Goal: Information Seeking & Learning: Learn about a topic

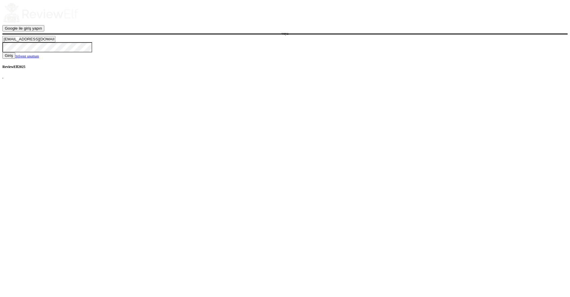
click at [55, 42] on input "demo76@reviewelf.com" at bounding box center [28, 39] width 53 height 6
type input "nick.roberts@reviewinsights.org"
click at [13, 58] on span "Giriş" at bounding box center [9, 55] width 8 height 4
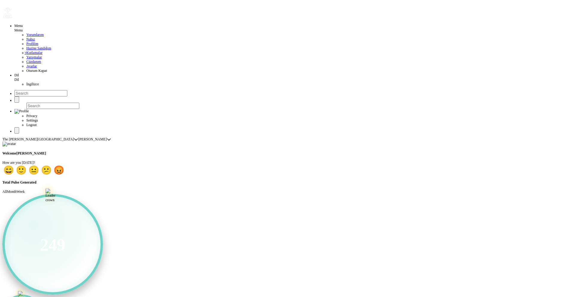
click at [26, 37] on span "Yorumlarım" at bounding box center [34, 35] width 17 height 4
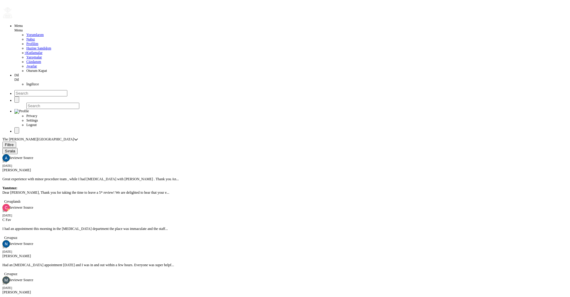
click at [14, 142] on span "Filtre" at bounding box center [9, 144] width 9 height 4
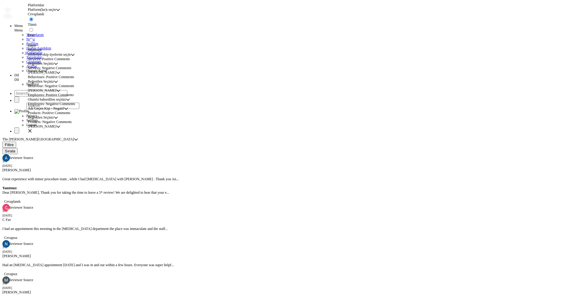
click at [54, 66] on span "Beğenilen Seçiniz" at bounding box center [41, 63] width 26 height 4
click at [63, 122] on li "Care Plan" at bounding box center [74, 120] width 82 height 4
click at [42, 66] on span "Care Plan" at bounding box center [35, 63] width 14 height 4
click at [56, 109] on span "Appointment Booking" at bounding box center [49, 106] width 32 height 4
click at [60, 66] on span "Appointment Booking" at bounding box center [44, 63] width 32 height 4
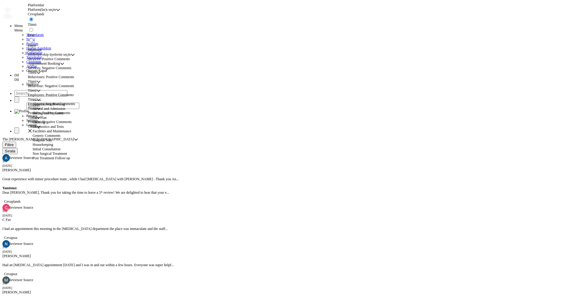
scroll to position [7, 0]
click at [57, 120] on li "Catering" at bounding box center [74, 118] width 82 height 4
click at [75, 75] on div "Tümü Tümü" at bounding box center [73, 72] width 90 height 4
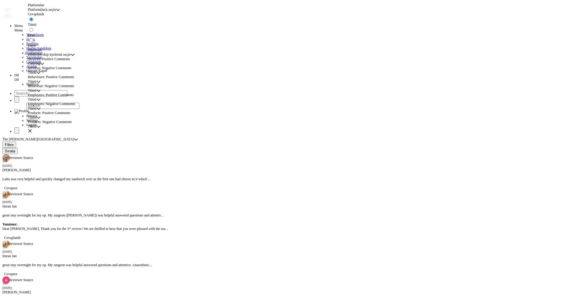
click at [40, 66] on span "Catering" at bounding box center [34, 63] width 12 height 4
click at [56, 113] on span "Arrival and Admission" at bounding box center [49, 111] width 33 height 4
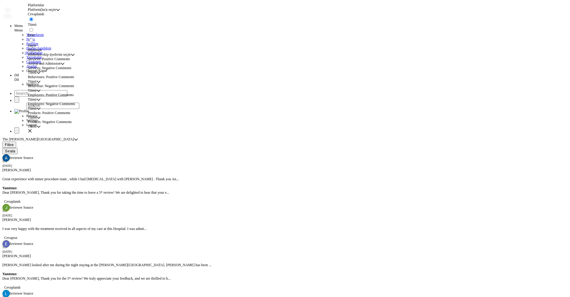
click at [60, 66] on span "Arrival and Admission" at bounding box center [44, 63] width 33 height 4
click at [50, 104] on li "Tümü" at bounding box center [74, 102] width 82 height 4
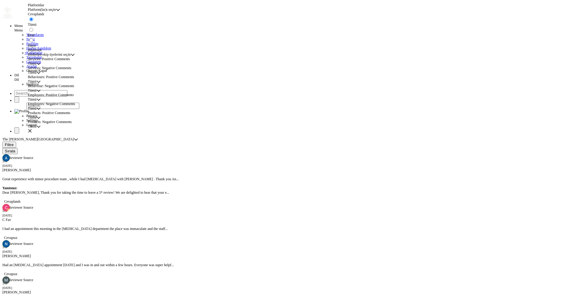
click at [37, 75] on span "Tümü" at bounding box center [32, 72] width 9 height 4
click at [62, 140] on span "Billing and Payments" at bounding box center [48, 138] width 31 height 4
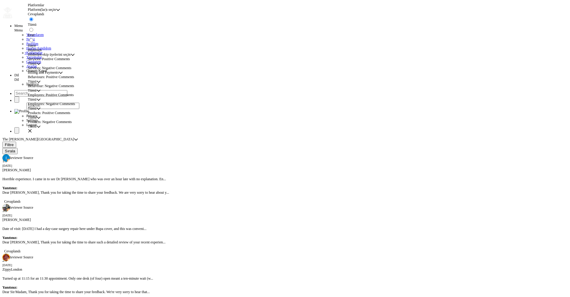
click at [137, 172] on div "Horrible experience. I came in to see Dr M Ghazavi who was over an hour late wi…" at bounding box center [284, 185] width 565 height 27
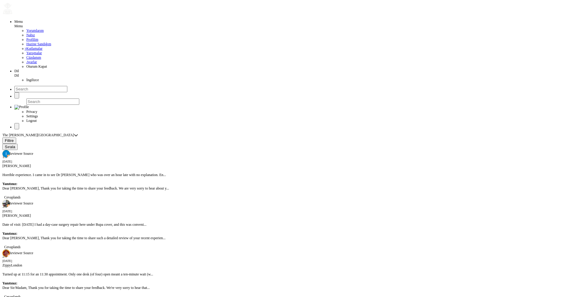
click at [16, 137] on button "Filtre" at bounding box center [9, 140] width 14 height 6
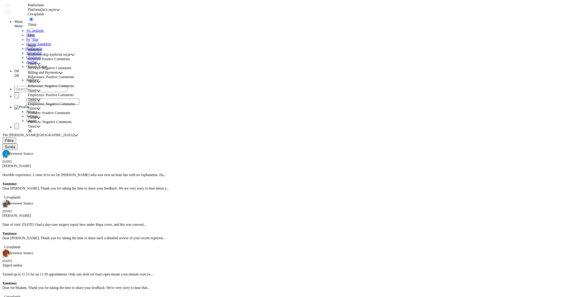
click at [37, 93] on span "Tümü" at bounding box center [32, 90] width 9 height 4
click at [51, 177] on span "Attentiveness" at bounding box center [42, 174] width 19 height 4
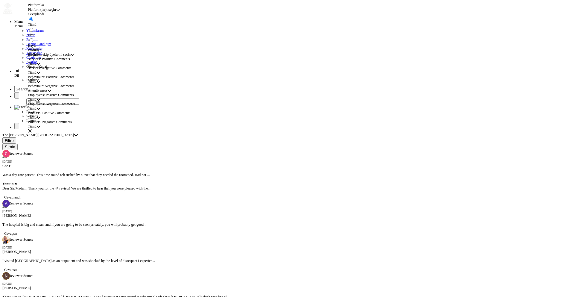
click at [129, 168] on div "Was a day care patient, This time round felt rushed by nurse that they needed t…" at bounding box center [284, 181] width 565 height 27
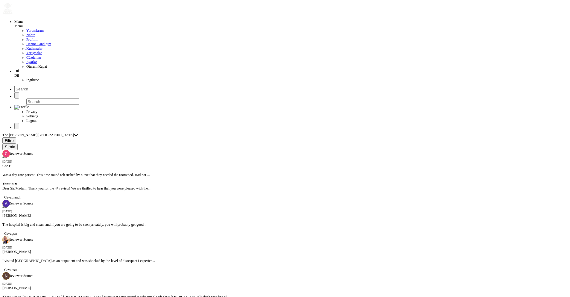
click at [16, 137] on button "Filtre" at bounding box center [9, 140] width 14 height 6
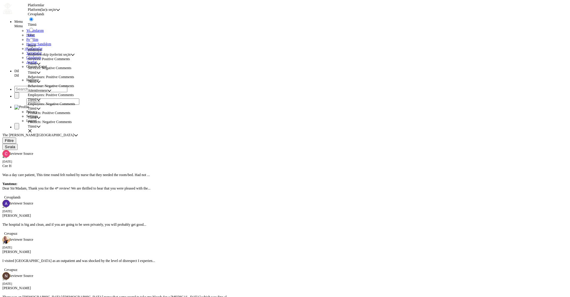
click at [26, 82] on span "İngilizce" at bounding box center [32, 80] width 13 height 4
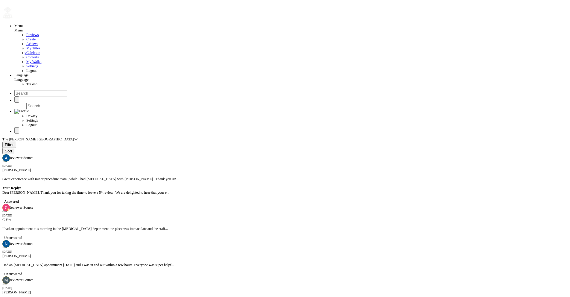
radio input "false"
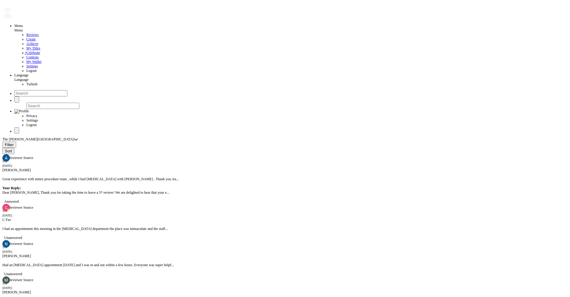
drag, startPoint x: 547, startPoint y: 174, endPoint x: 549, endPoint y: 215, distance: 40.5
click at [77, 222] on div "I had an appointment this morning in the [MEDICAL_DATA] department the place wa…" at bounding box center [284, 228] width 565 height 13
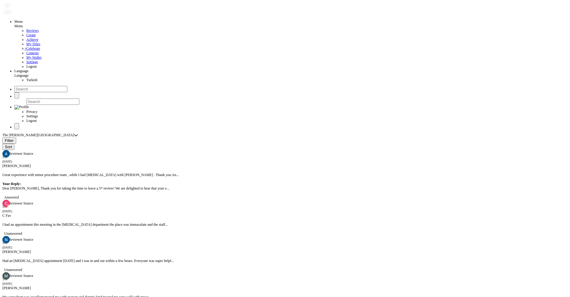
click at [81, 168] on div "Great experience with minor procedure team , while I had [MEDICAL_DATA] with [P…" at bounding box center [284, 181] width 565 height 27
click at [16, 137] on button "Filter" at bounding box center [9, 140] width 14 height 6
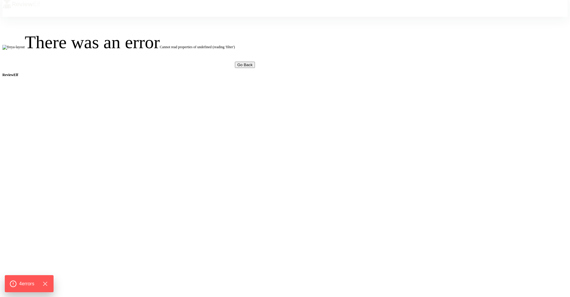
click at [112, 108] on div "There was an error Cannot read properties of undefined (reading 'filter') Go Ba…" at bounding box center [284, 156] width 565 height 278
click at [156, 94] on div "There was an error Cannot read properties of undefined (reading 'filter') Go Ba…" at bounding box center [284, 156] width 565 height 278
click at [185, 107] on div "There was an error Cannot read properties of undefined (reading 'filter') Go Ba…" at bounding box center [284, 156] width 565 height 278
click at [25, 50] on img at bounding box center [13, 47] width 22 height 5
click at [141, 75] on div "There was an error Cannot read properties of undefined (reading 'filter') Go Ba…" at bounding box center [284, 156] width 565 height 278
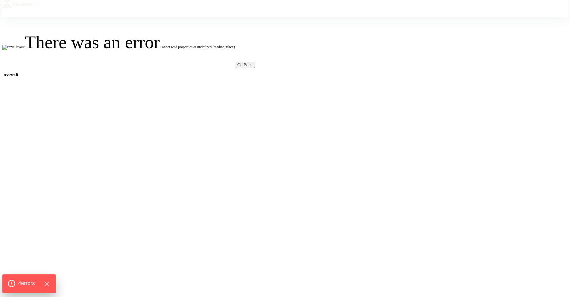
click at [28, 283] on span "4 error s" at bounding box center [26, 283] width 17 height 8
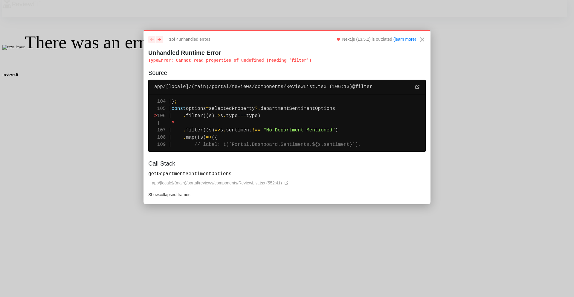
click at [237, 48] on div "previous next 1 of 4 unhandled error s Next.js (13.5.2) is outdated (learn more…" at bounding box center [287, 50] width 278 height 28
click at [160, 41] on icon "next" at bounding box center [160, 40] width 4 height 4
